Goal: Task Accomplishment & Management: Use online tool/utility

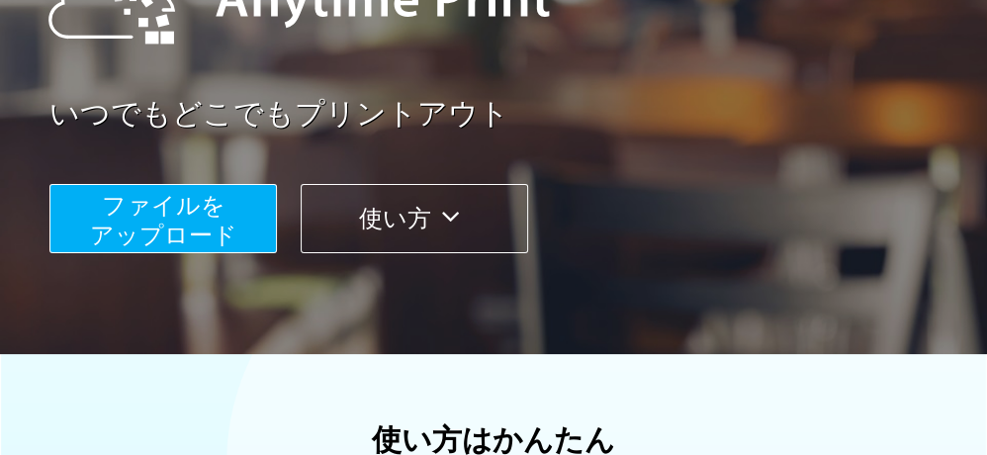
scroll to position [297, 0]
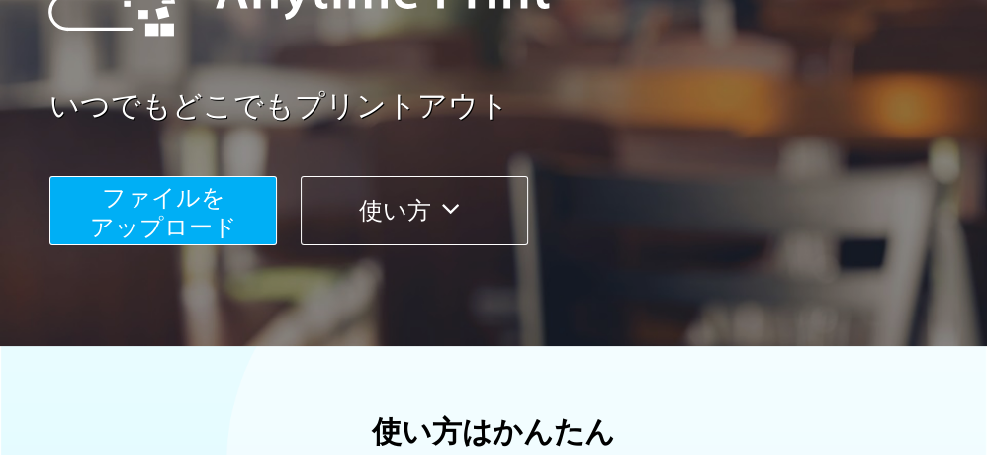
click at [148, 208] on span "ファイルを ​​アップロード" at bounding box center [163, 212] width 147 height 56
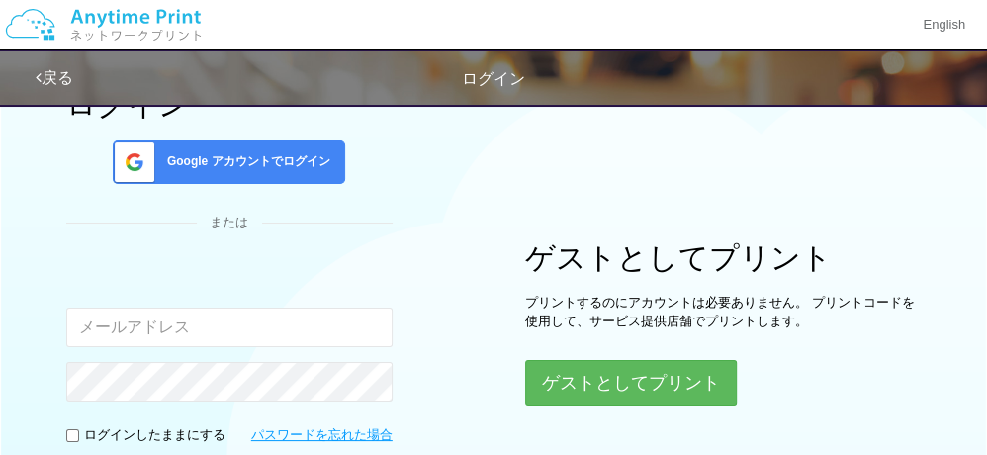
scroll to position [150, 0]
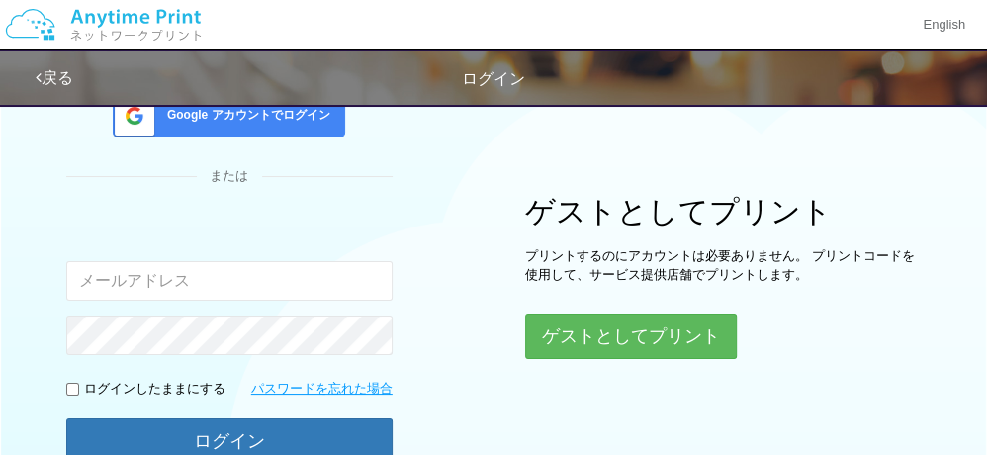
drag, startPoint x: 149, startPoint y: 278, endPoint x: 143, endPoint y: 287, distance: 10.7
click at [149, 278] on input "email" at bounding box center [229, 281] width 326 height 40
type input "[EMAIL_ADDRESS][DOMAIN_NAME]"
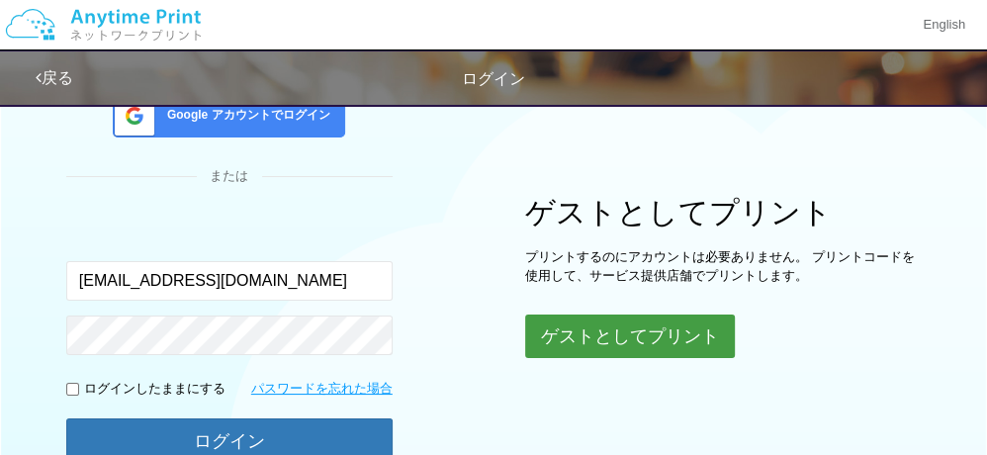
click at [588, 341] on button "ゲストとしてプリント" at bounding box center [630, 336] width 210 height 44
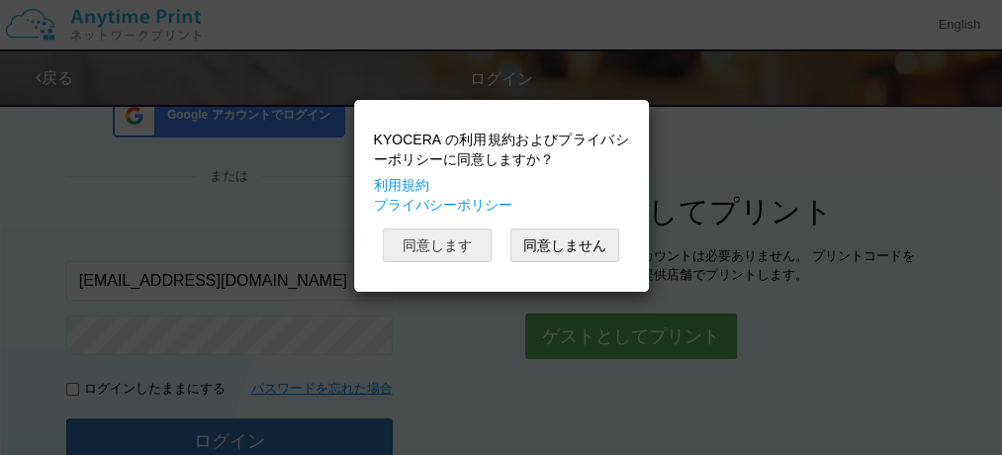
click at [439, 243] on button "同意します" at bounding box center [437, 245] width 109 height 34
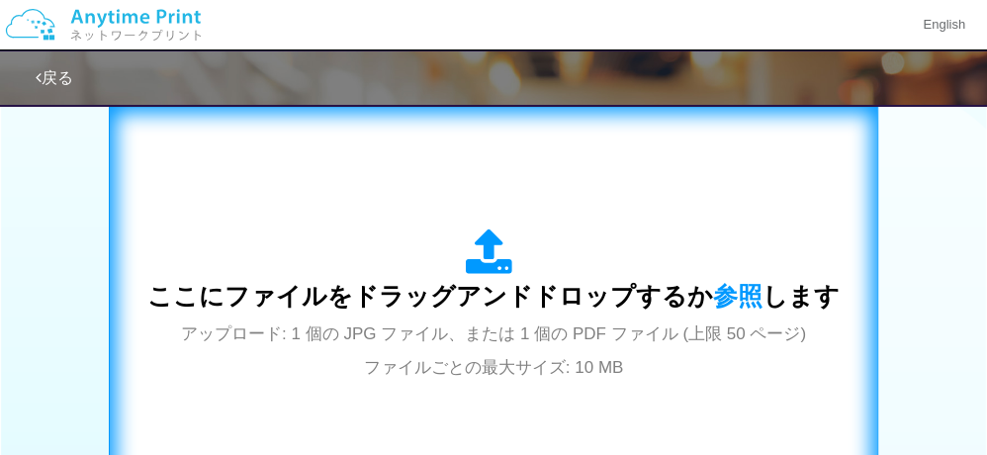
scroll to position [645, 0]
click at [717, 299] on span "参照" at bounding box center [737, 296] width 49 height 28
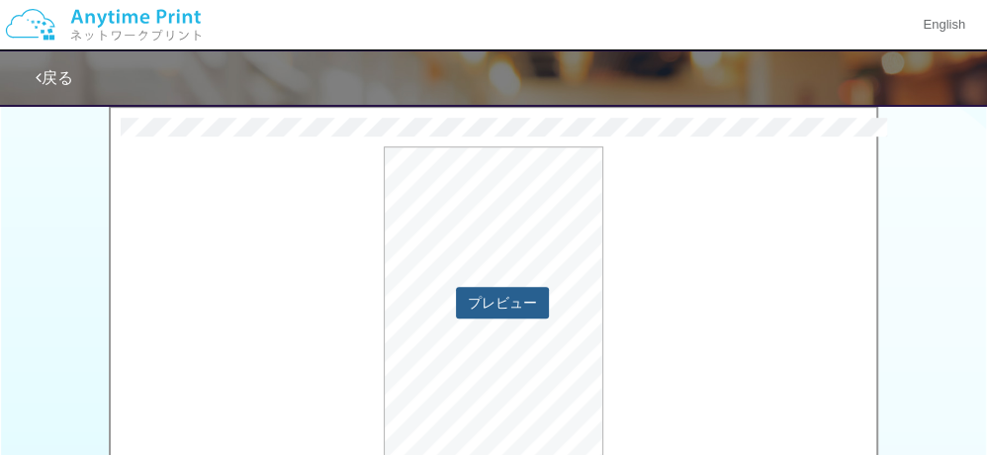
click at [495, 299] on button "プレビュー" at bounding box center [502, 303] width 93 height 32
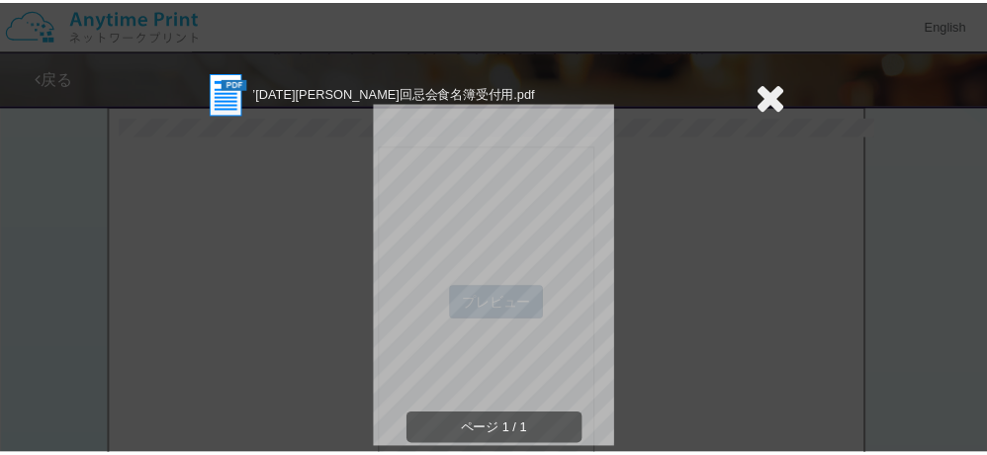
scroll to position [99, 0]
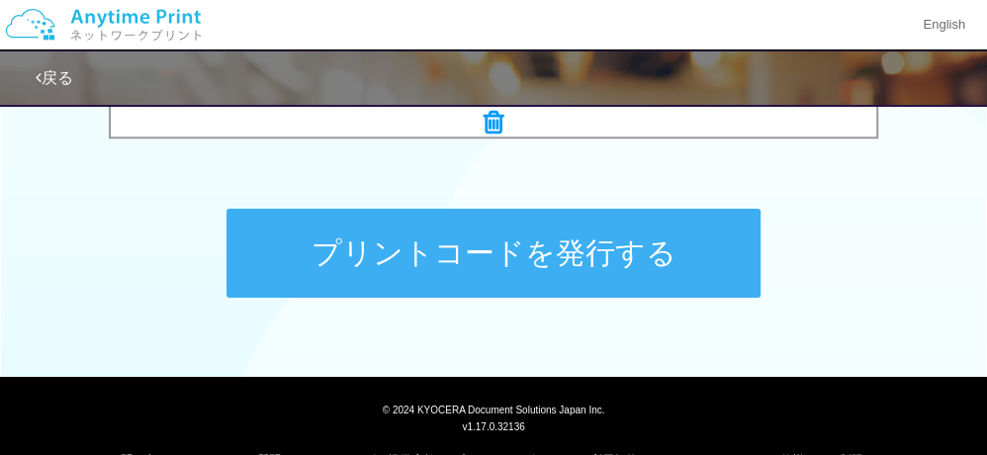
scroll to position [1040, 0]
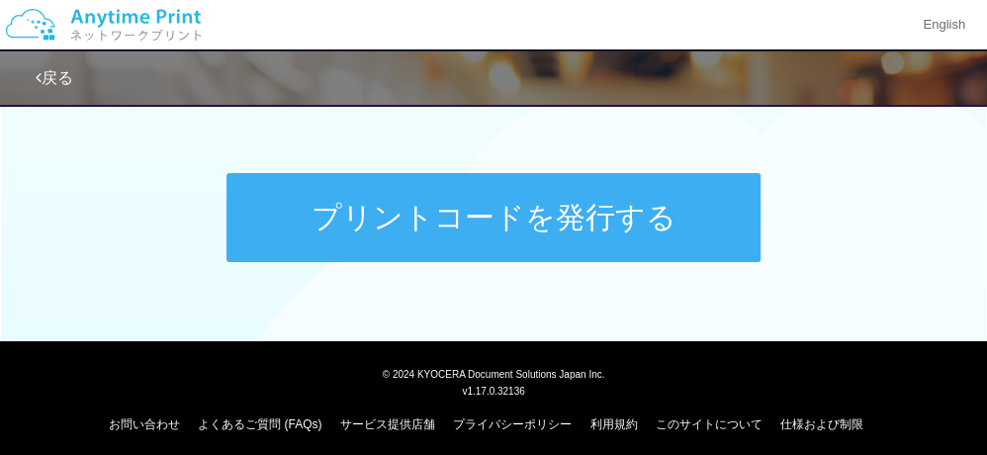
click at [455, 222] on button "プリントコードを発行する" at bounding box center [493, 217] width 534 height 89
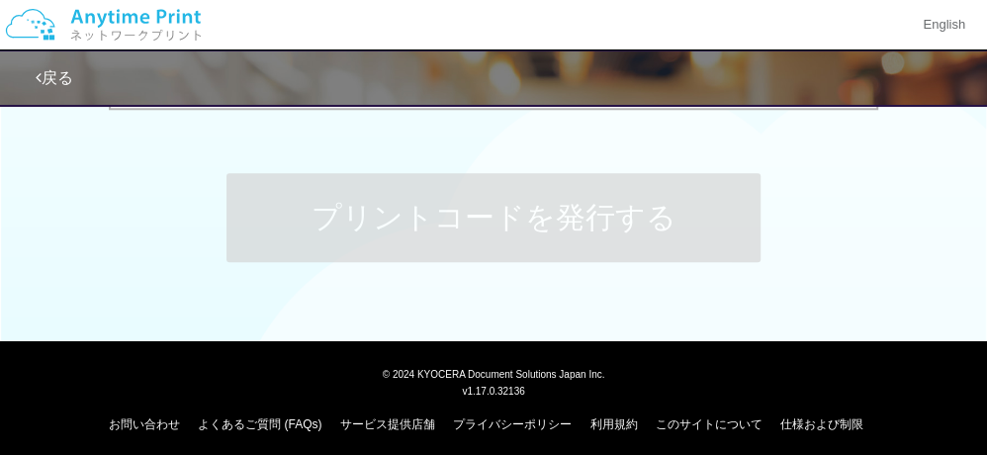
scroll to position [0, 0]
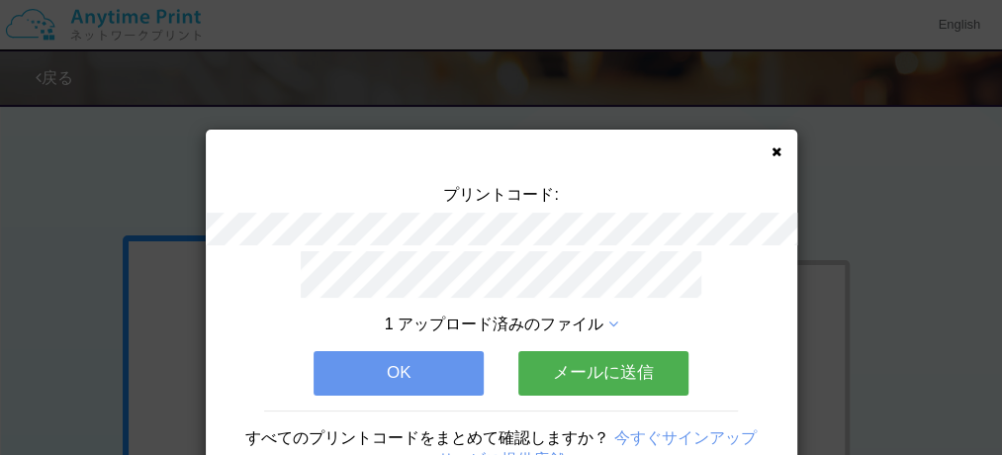
click at [438, 375] on button "OK" at bounding box center [398, 373] width 170 height 44
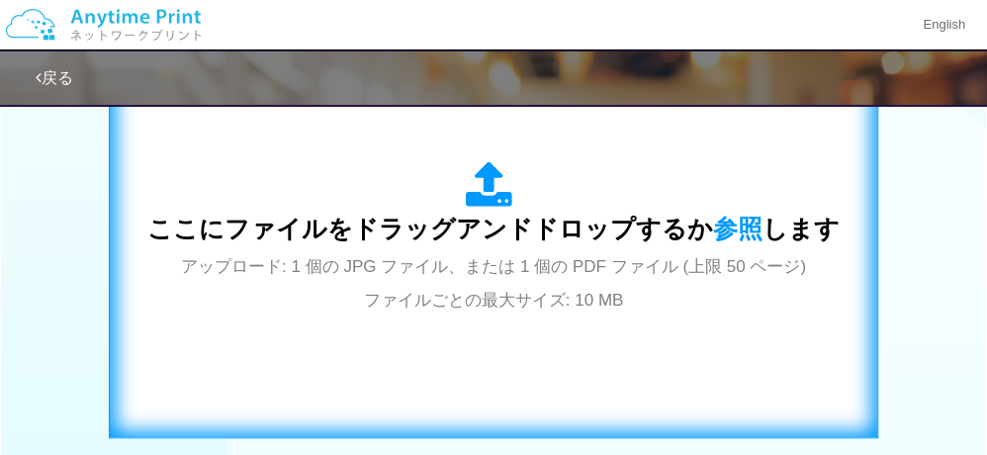
scroll to position [791, 0]
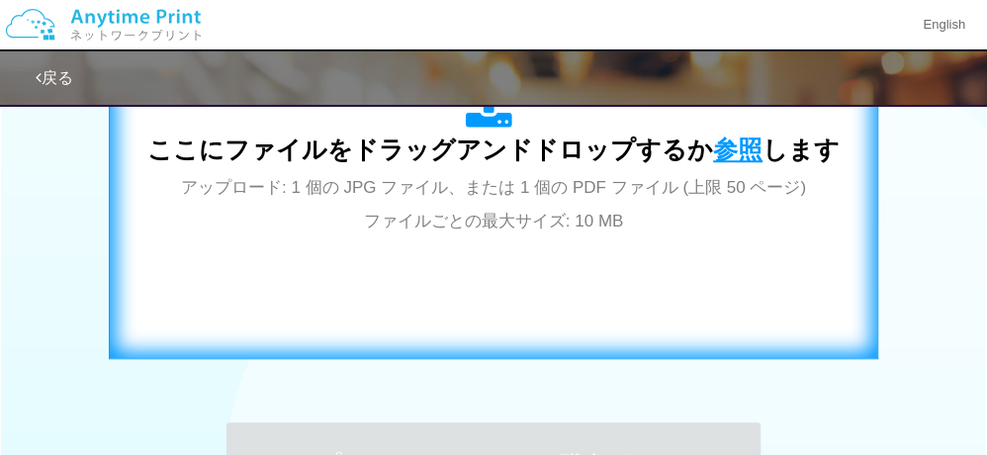
click at [730, 146] on span "参照" at bounding box center [737, 149] width 49 height 28
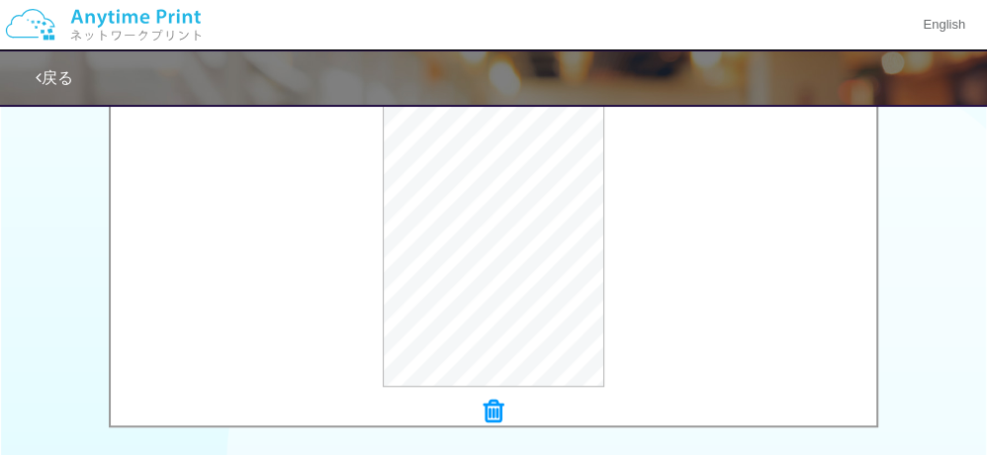
scroll to position [885, 0]
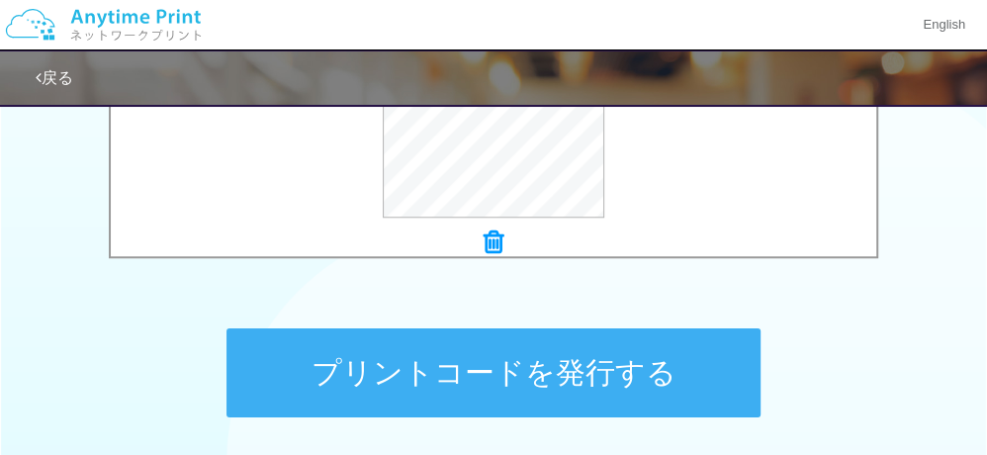
click at [472, 385] on button "プリントコードを発行する" at bounding box center [493, 372] width 534 height 89
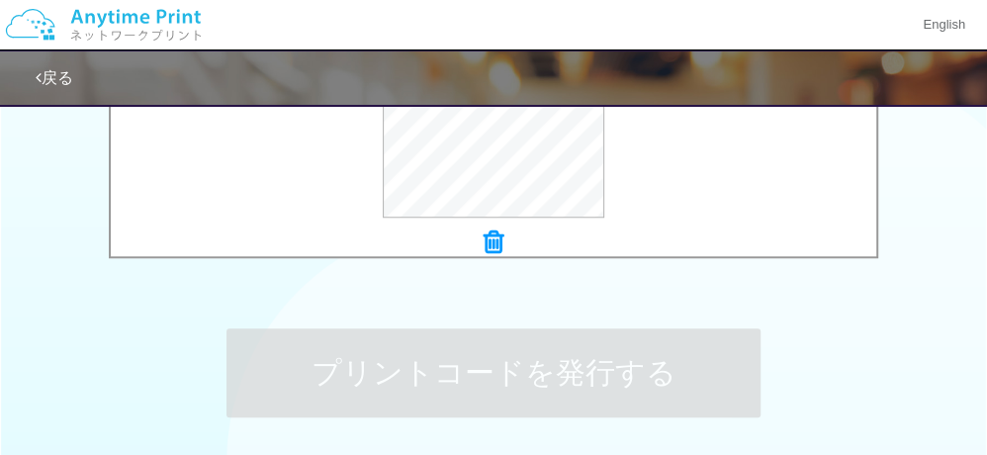
scroll to position [0, 0]
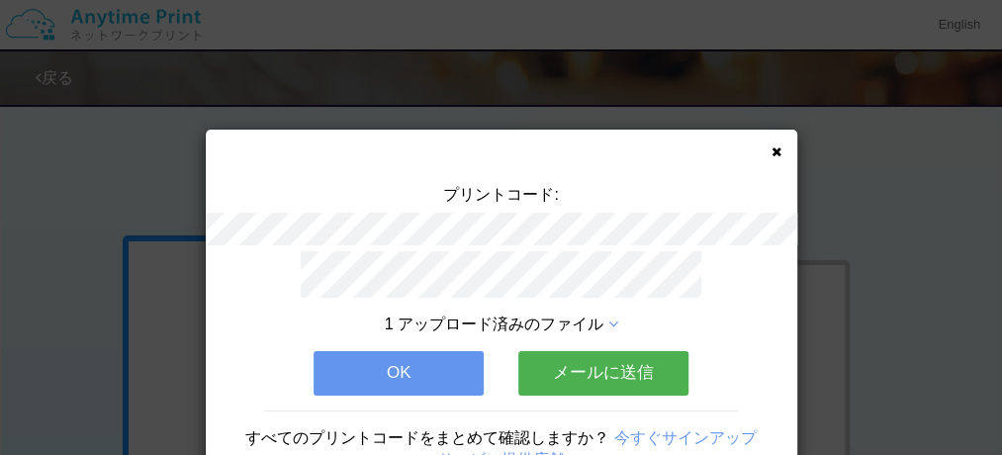
click at [369, 360] on button "OK" at bounding box center [398, 373] width 170 height 44
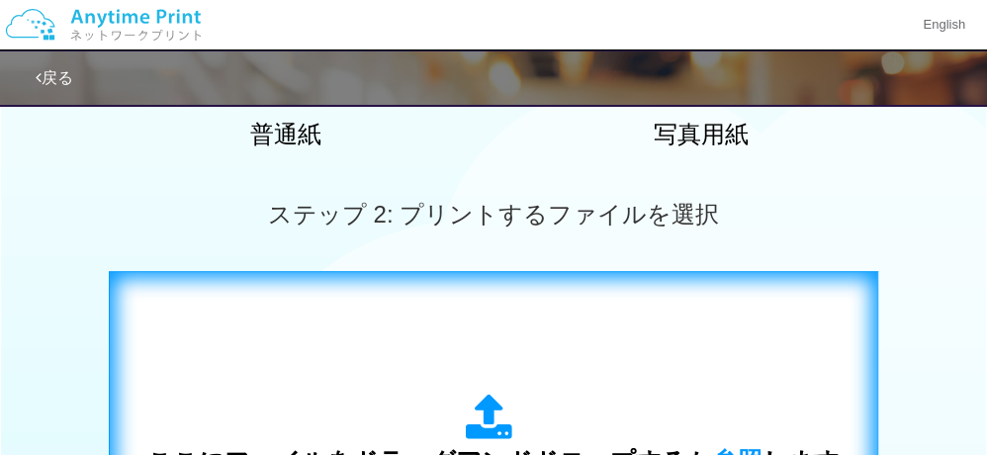
scroll to position [494, 0]
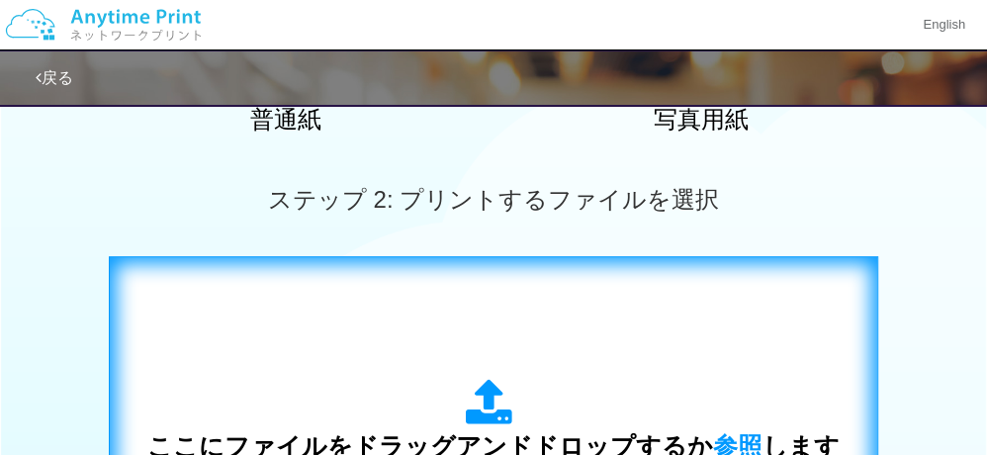
click at [726, 436] on span "参照" at bounding box center [737, 446] width 49 height 28
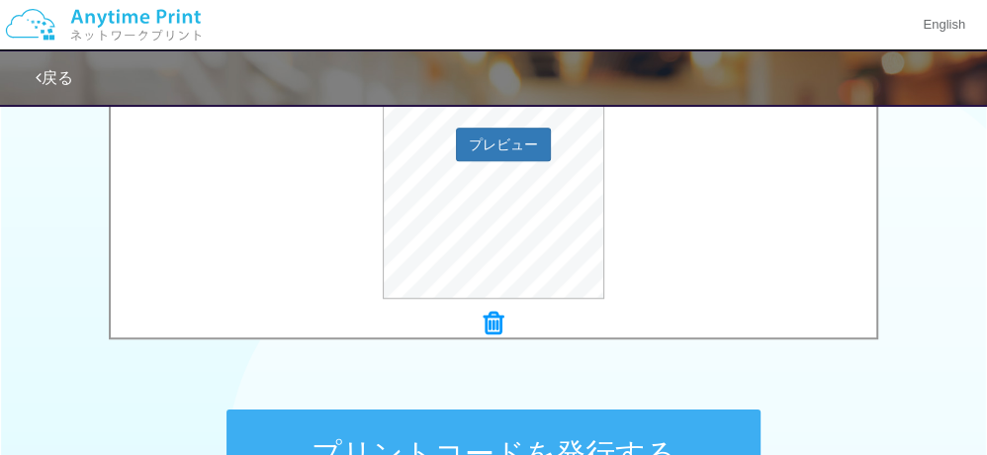
scroll to position [890, 0]
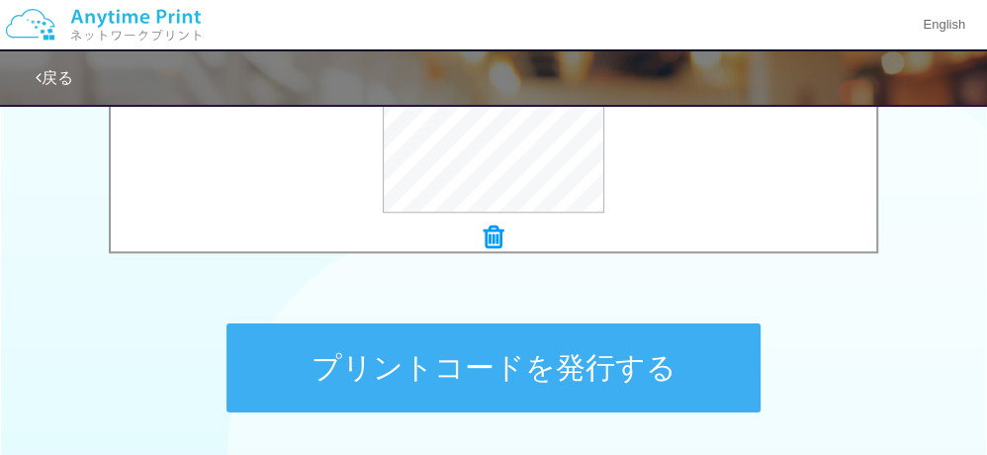
click at [478, 378] on button "プリントコードを発行する" at bounding box center [493, 367] width 534 height 89
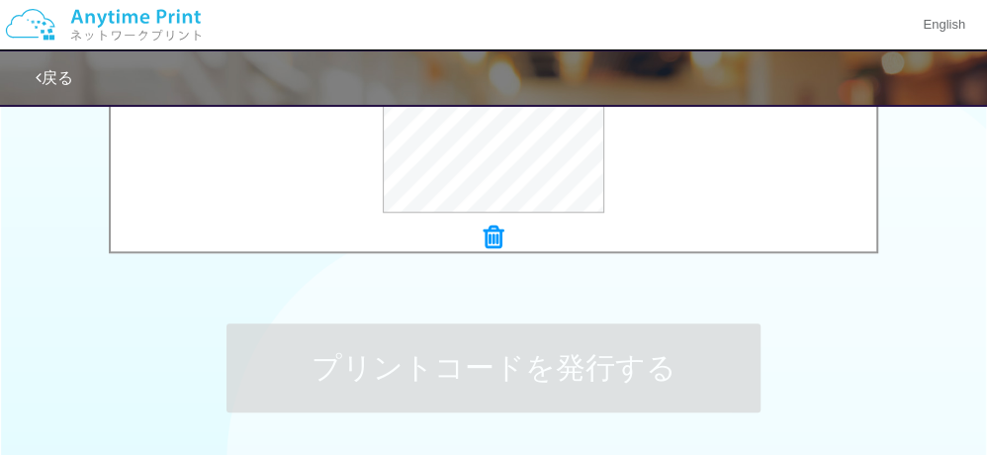
scroll to position [0, 0]
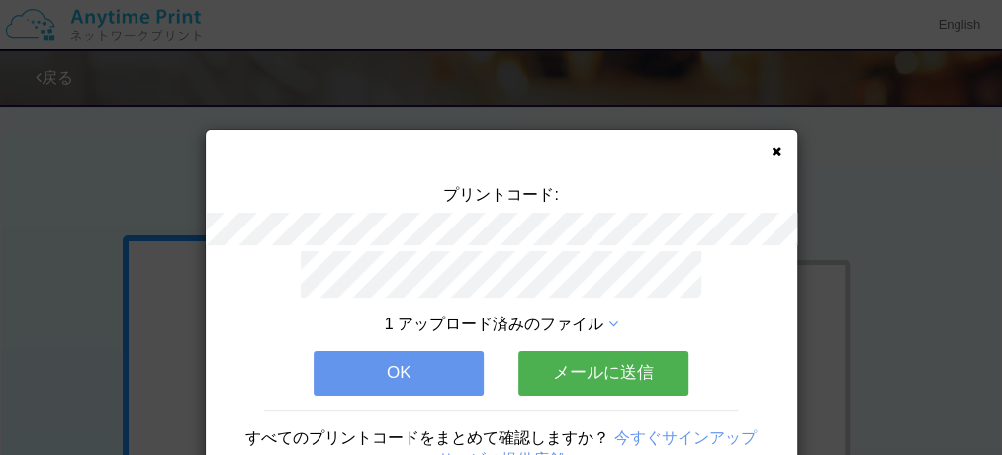
click at [440, 370] on button "OK" at bounding box center [398, 373] width 170 height 44
